Goal: Task Accomplishment & Management: Manage account settings

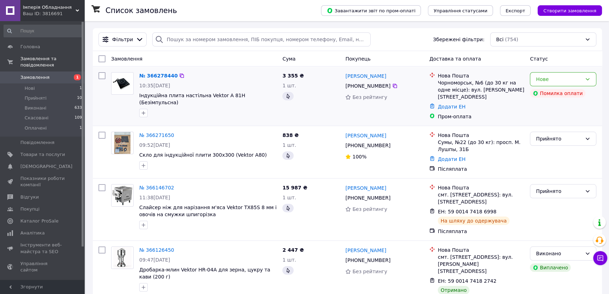
drag, startPoint x: 345, startPoint y: 86, endPoint x: 386, endPoint y: 88, distance: 40.5
click at [386, 88] on div "[PHONE_NUMBER]" at bounding box center [368, 86] width 48 height 10
click at [217, 65] on div "Замовлення Cума Покупець Доставка та оплата Статус" at bounding box center [347, 58] width 509 height 15
click at [599, 260] on icon at bounding box center [601, 258] width 6 height 6
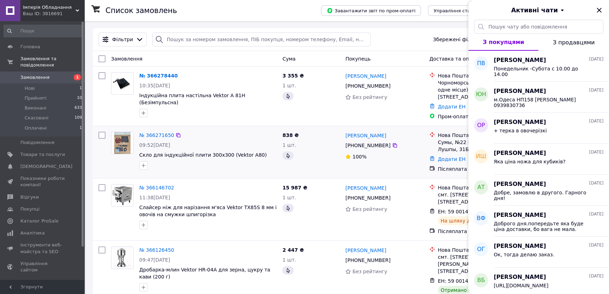
click at [238, 126] on div "№ 366271650 09:52[DATE] Скло для індукційної плити 300х300 (Vektor А80) 838 ₴ 1…" at bounding box center [347, 152] width 509 height 52
click at [399, 43] on div "Фільтри Збережені фільтри: Всі (754)" at bounding box center [348, 39] width 504 height 14
click at [600, 10] on icon "Закрити" at bounding box center [599, 10] width 5 height 5
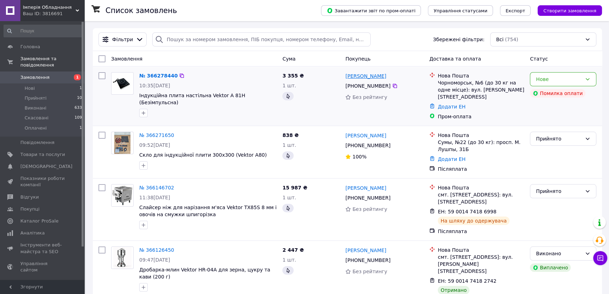
click at [368, 79] on link "[PERSON_NAME]" at bounding box center [365, 75] width 41 height 7
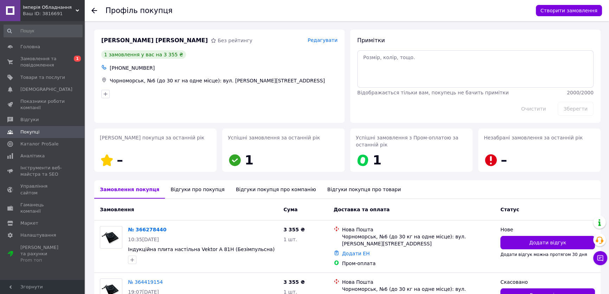
scroll to position [56, 0]
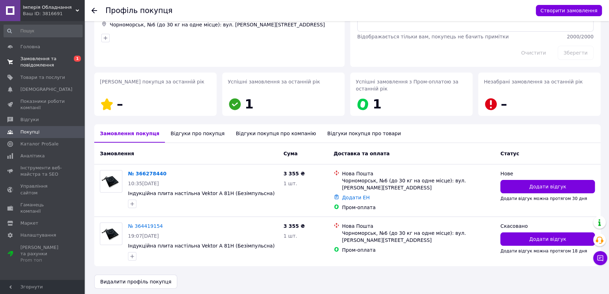
click at [30, 60] on span "Замовлення та повідомлення" at bounding box center [42, 62] width 45 height 13
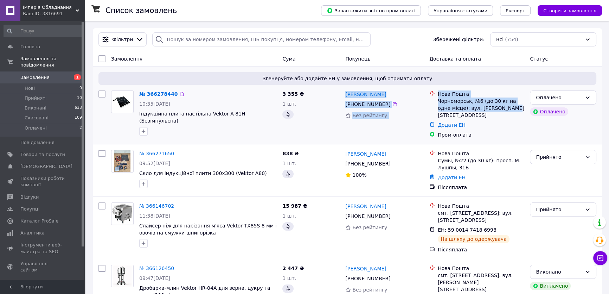
drag, startPoint x: 343, startPoint y: 93, endPoint x: 494, endPoint y: 110, distance: 151.2
click at [494, 110] on div "№ 366278440 10:35, 12.10.2025 Індукційна плита настільна Vektor A 81H (Безімпул…" at bounding box center [348, 114] width 504 height 53
copy div "Пономаренко Вадим +380 97 790 91 00 Без рейтингу Нова Пошта Чорноморськ, №6 (до…"
click at [591, 95] on div "Оплачено" at bounding box center [563, 97] width 66 height 14
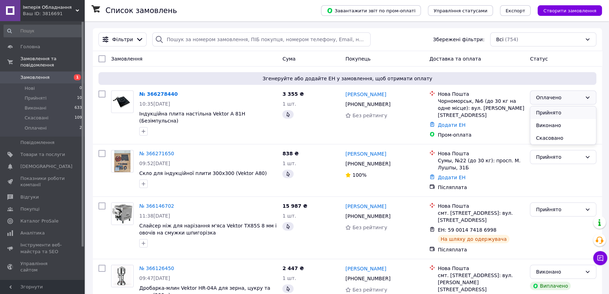
click at [566, 112] on li "Прийнято" at bounding box center [563, 112] width 66 height 13
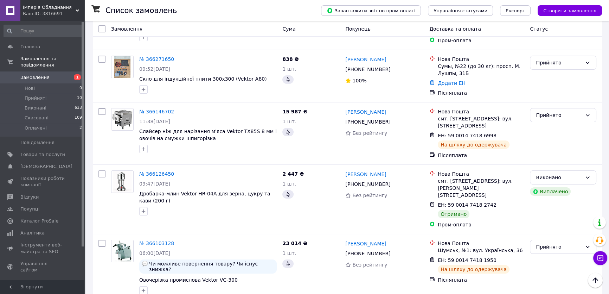
scroll to position [96, 0]
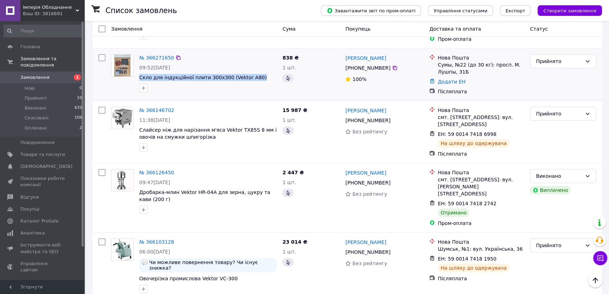
drag, startPoint x: 139, startPoint y: 70, endPoint x: 252, endPoint y: 72, distance: 112.9
click at [252, 72] on div "№ 366271650 09:52, 12.10.2025 Скло для індукційної плити 300х300 (Vektor А80)" at bounding box center [207, 73] width 143 height 44
copy span "Скло для індукційної плити 300х300 (Vektor А80)"
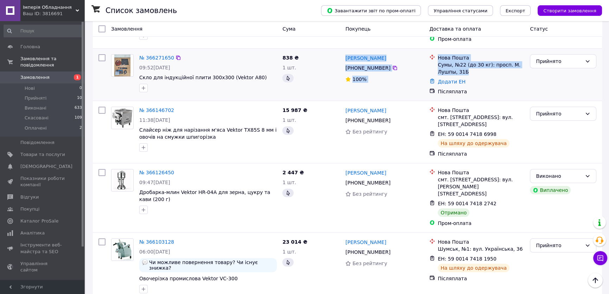
drag, startPoint x: 344, startPoint y: 49, endPoint x: 466, endPoint y: 67, distance: 123.4
click at [466, 67] on div "№ 366271650 09:52[DATE] Скло для індукційної плити 300х300 (Vektor А80) 838 ₴ 1…" at bounding box center [348, 74] width 504 height 46
copy div "александр некрицухин +380 99 746 07 57 100% Нова Пошта Сумы, №22 (до 30 кг): пр…"
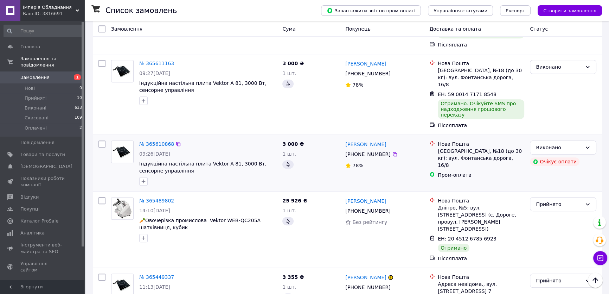
scroll to position [543, 0]
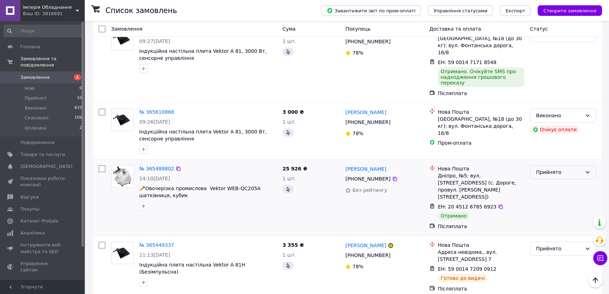
click at [589, 169] on icon at bounding box center [588, 172] width 6 height 6
click at [557, 134] on li "Виконано" at bounding box center [563, 134] width 66 height 13
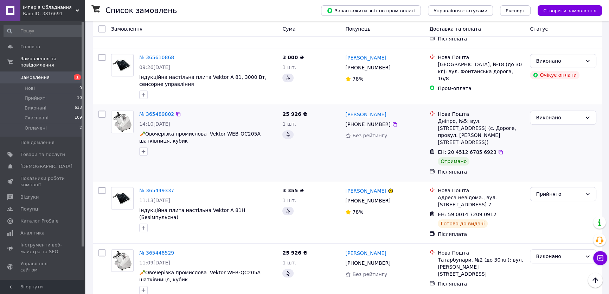
scroll to position [607, 0]
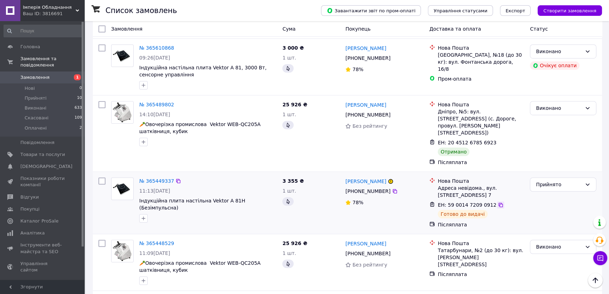
click at [499, 203] on icon at bounding box center [501, 205] width 4 height 4
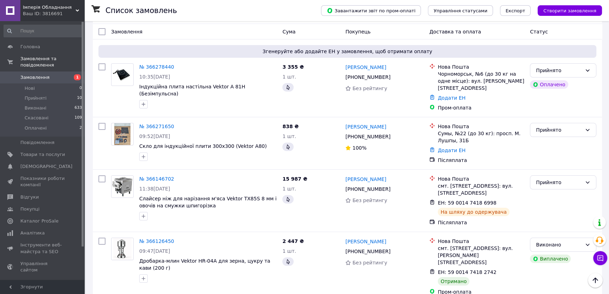
scroll to position [0, 0]
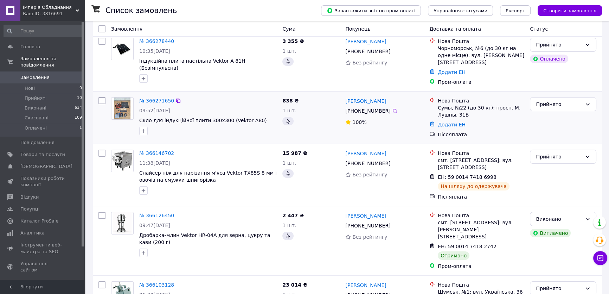
scroll to position [64, 0]
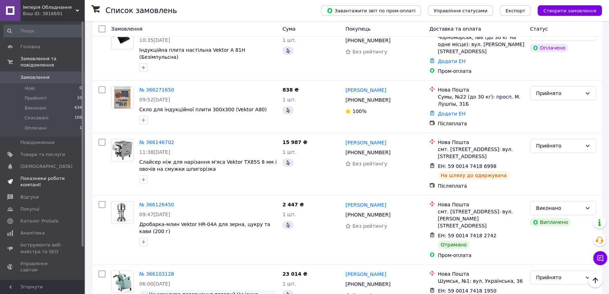
click at [37, 175] on span "Показники роботи компанії" at bounding box center [42, 181] width 45 height 13
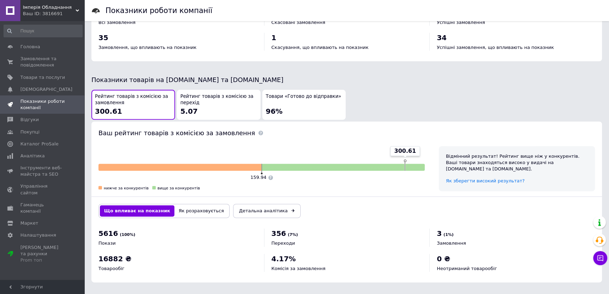
scroll to position [329, 0]
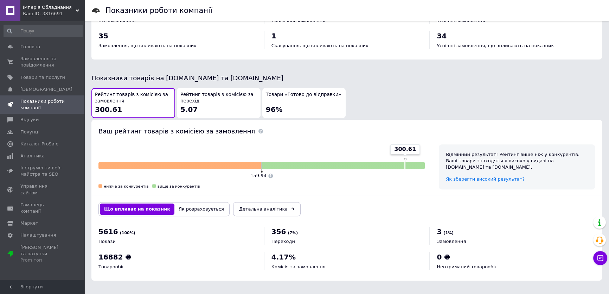
click at [205, 98] on span "Рейтинг товарів з комісією за перехід" at bounding box center [218, 97] width 77 height 13
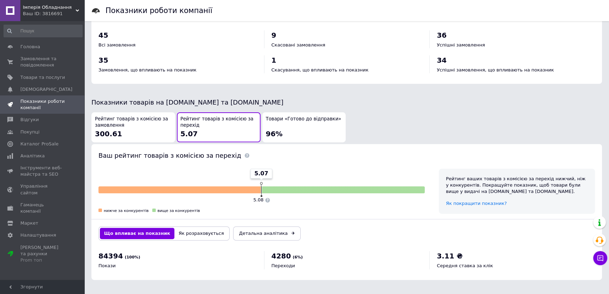
scroll to position [303, 0]
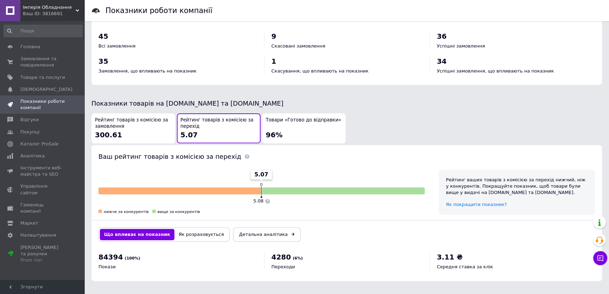
click at [271, 106] on div "Показники товарів на Prom.ua та Bigl.ua" at bounding box center [346, 103] width 511 height 9
click at [277, 118] on span "Товари «Готово до відправки»" at bounding box center [304, 120] width 76 height 7
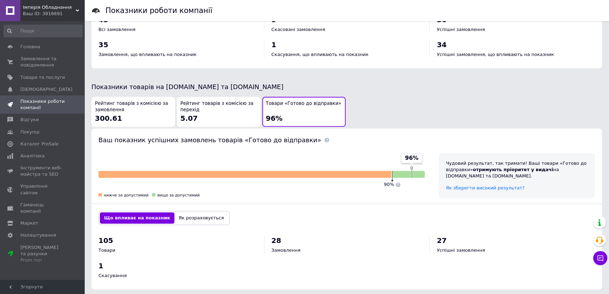
scroll to position [329, 0]
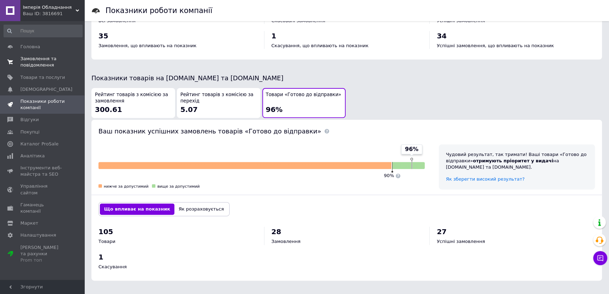
click at [32, 61] on span "Замовлення та повідомлення" at bounding box center [42, 62] width 45 height 13
